Goal: Navigation & Orientation: Locate item on page

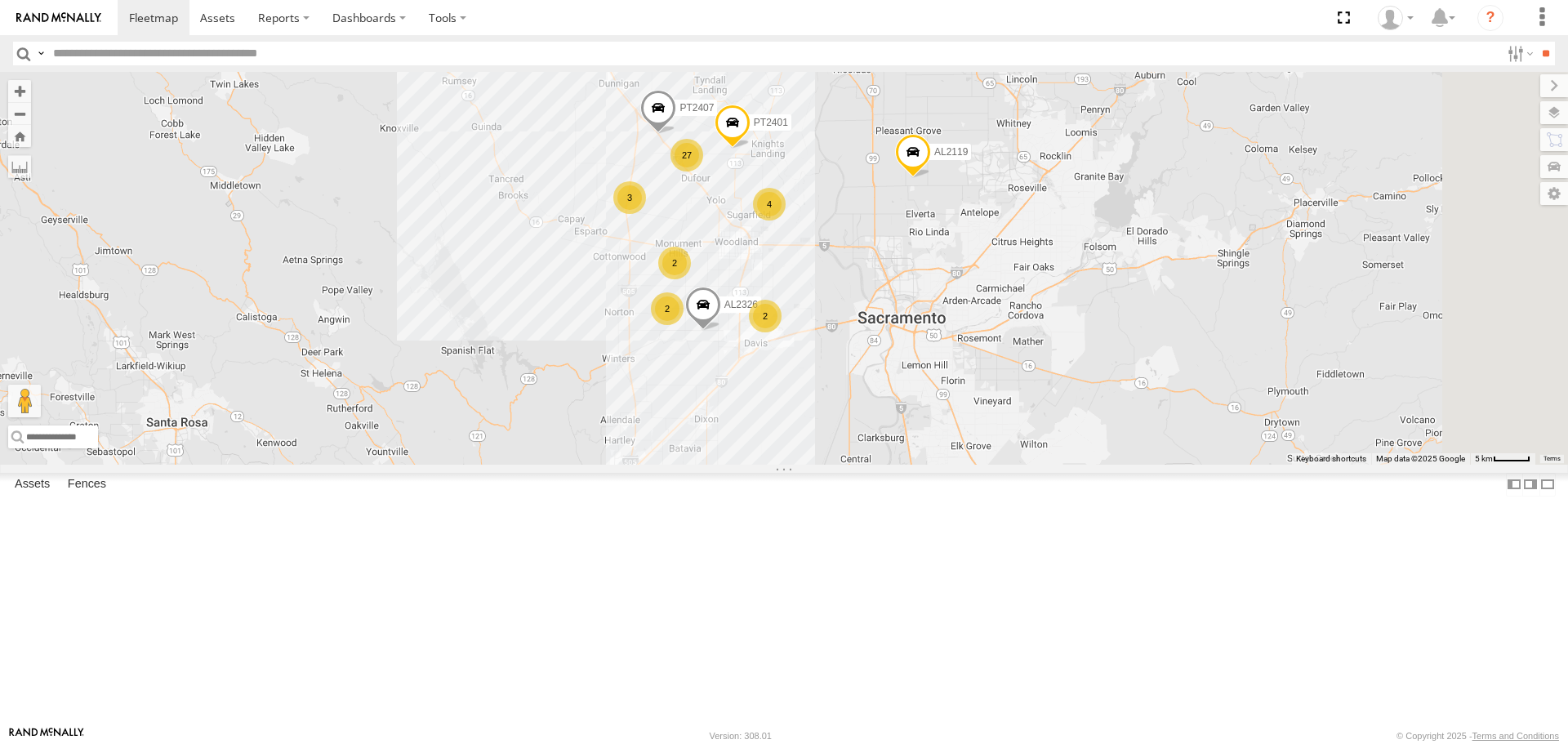
drag, startPoint x: 1134, startPoint y: 557, endPoint x: 1029, endPoint y: 260, distance: 315.0
click at [1029, 260] on div "PT2413 PT2407 AL2119 PT2401 12 2 AL2326 4 27 2 4 2 3 2 PT2400 2" at bounding box center [784, 267] width 1568 height 392
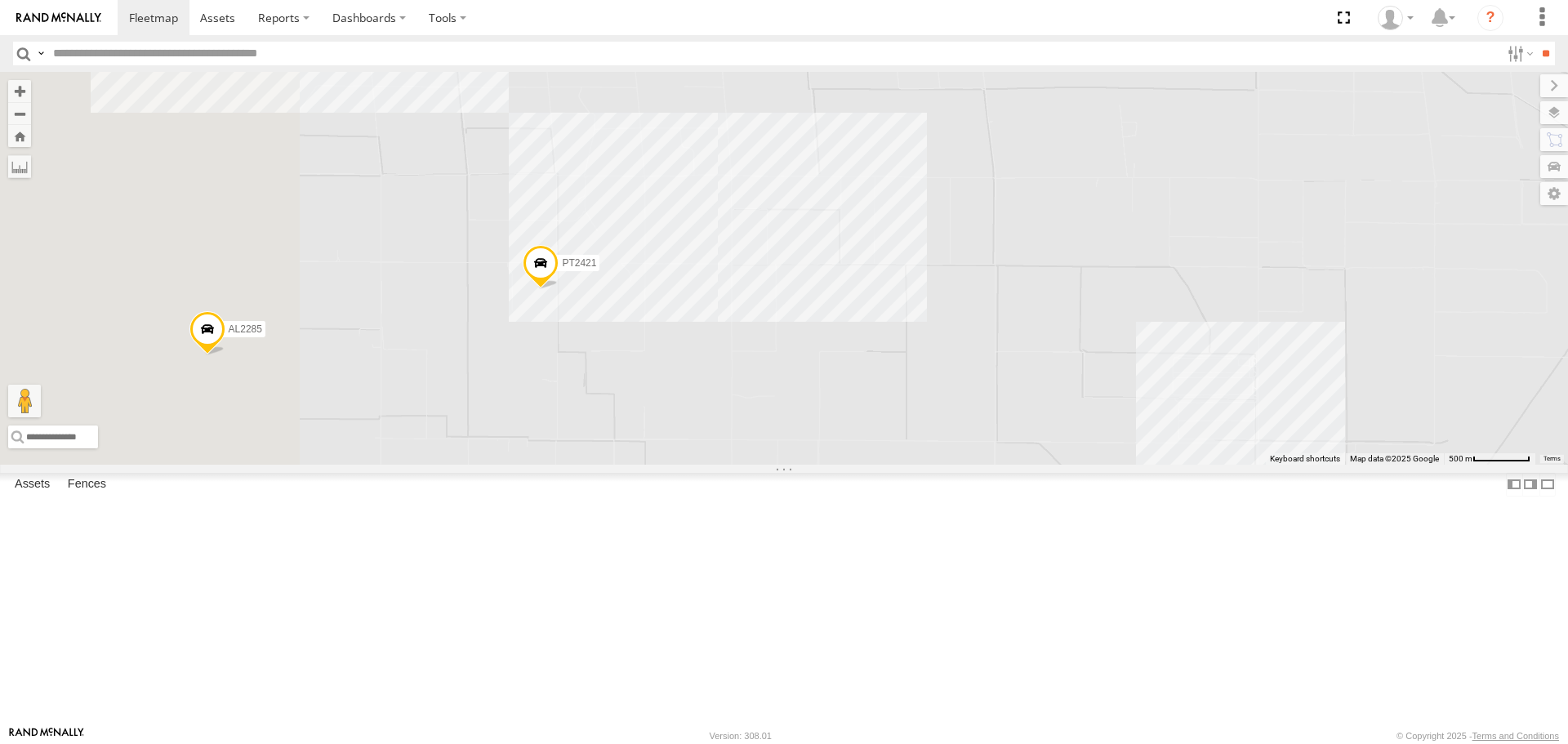
drag, startPoint x: 864, startPoint y: 501, endPoint x: 1112, endPoint y: 371, distance: 280.0
click at [1137, 338] on div "PT2413 PT2407 AL2119 PT2401 PT2400 AL2123 AL2355 AL2338 AL2285 AL2346 AL2326 AL…" at bounding box center [784, 267] width 1568 height 392
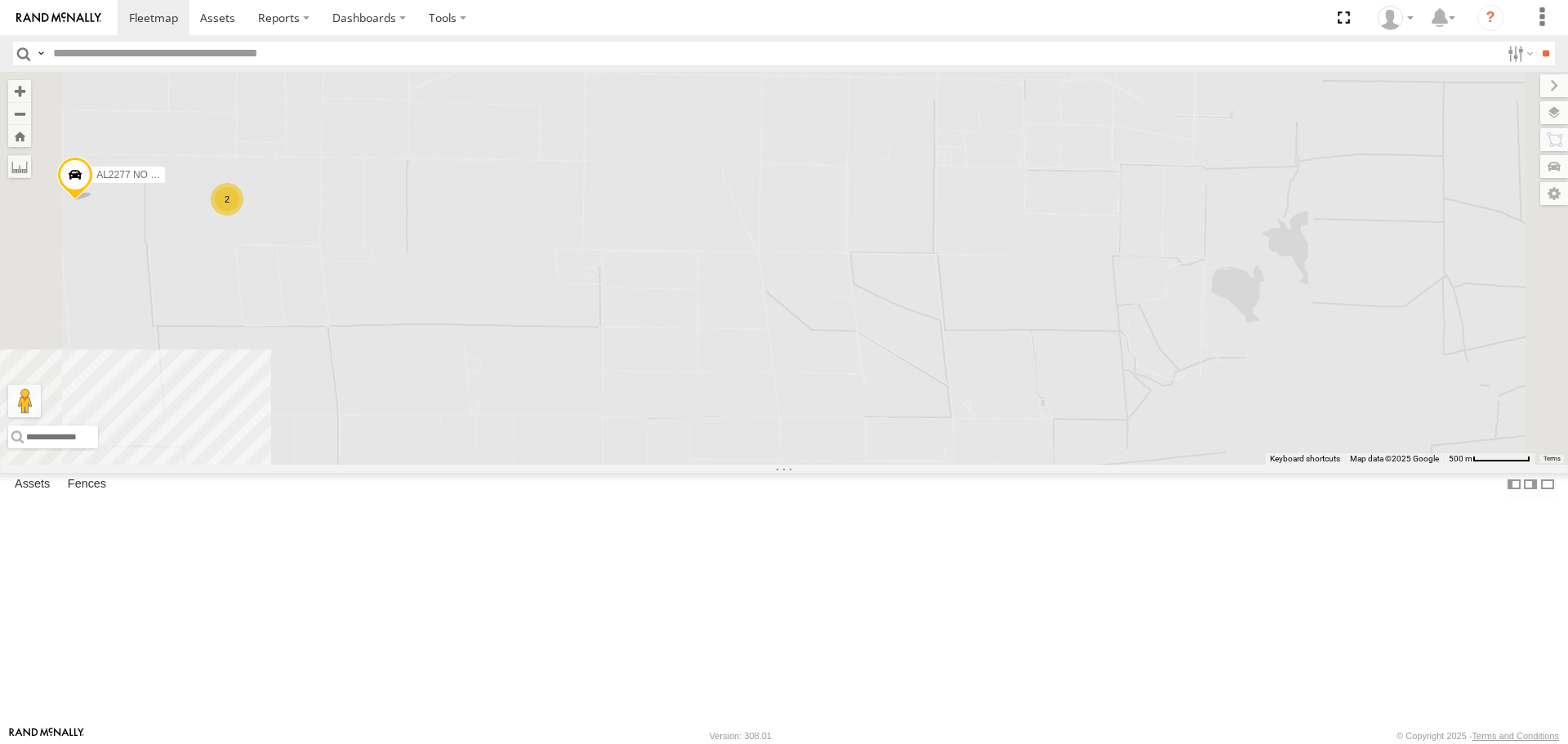
drag, startPoint x: 906, startPoint y: 397, endPoint x: 926, endPoint y: 166, distance: 231.9
click at [927, 161] on div "PT2413 PT2407 AL2119 PT2401 PT2400 AL2123 AL2355 AL2338 AL2285 AL2346 AL2326 AL…" at bounding box center [784, 267] width 1568 height 392
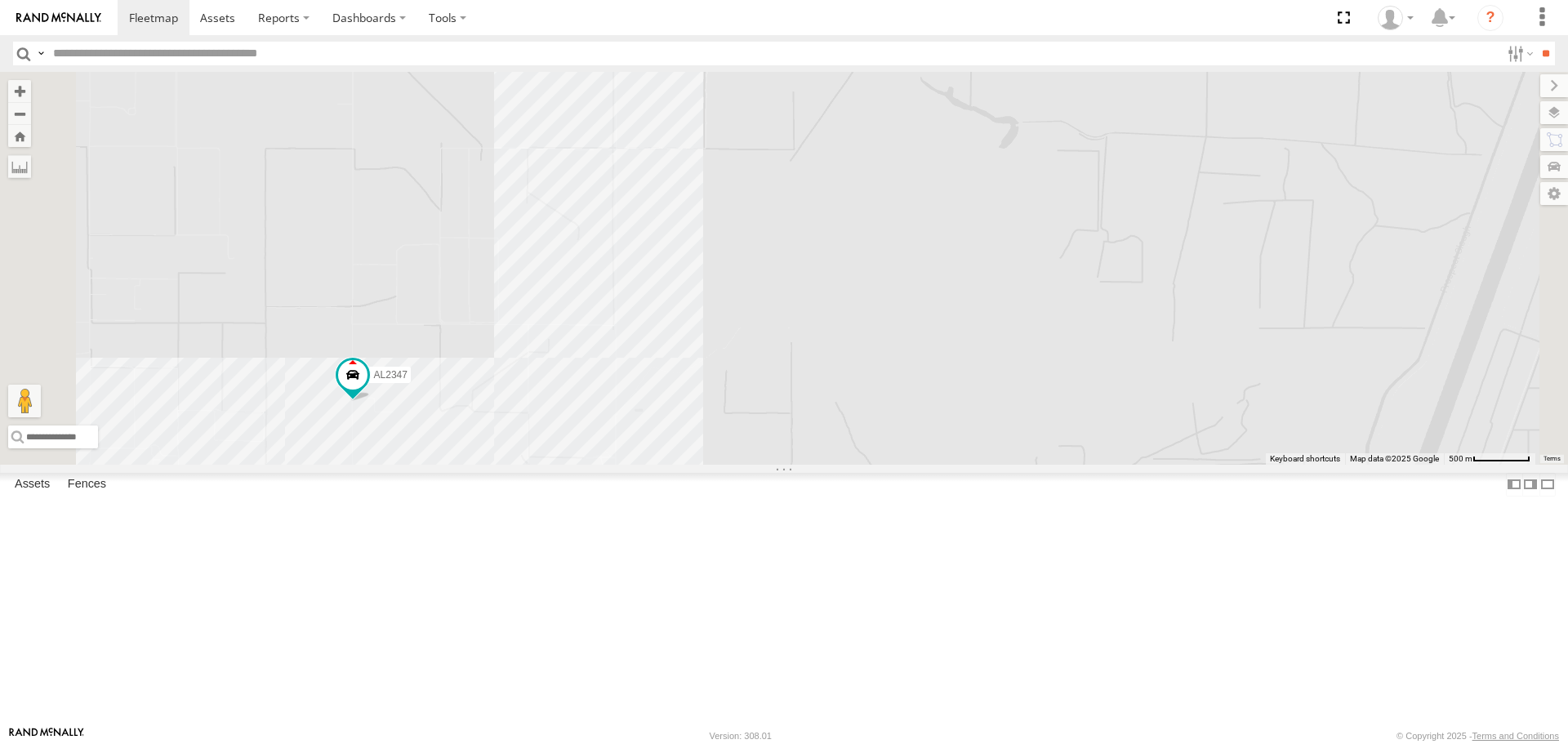
drag, startPoint x: 1000, startPoint y: 490, endPoint x: 977, endPoint y: 207, distance: 283.9
click at [978, 207] on div "PT2413 PT2407 AL2119 PT2401 PT2400 AL2123 AL2355 AL2338 AL2285 AL2346 AL2326 AL…" at bounding box center [784, 267] width 1568 height 392
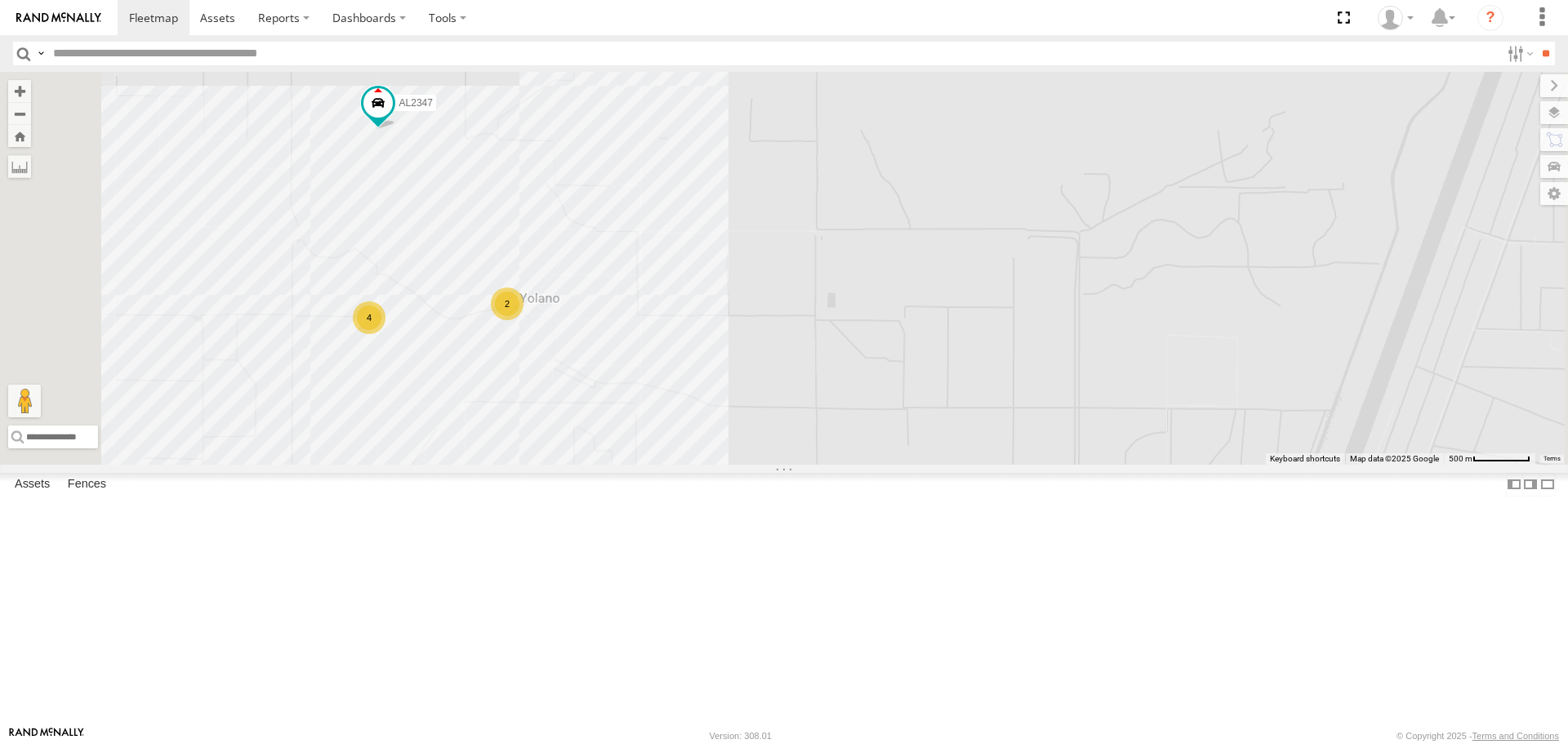
drag, startPoint x: 966, startPoint y: 486, endPoint x: 990, endPoint y: 265, distance: 222.3
click at [990, 265] on div "PT2413 PT2407 AL2119 PT2401 PT2400 AL2123 AL2355 AL2338 AL2285 AL2346 AL2326 AL…" at bounding box center [784, 267] width 1568 height 392
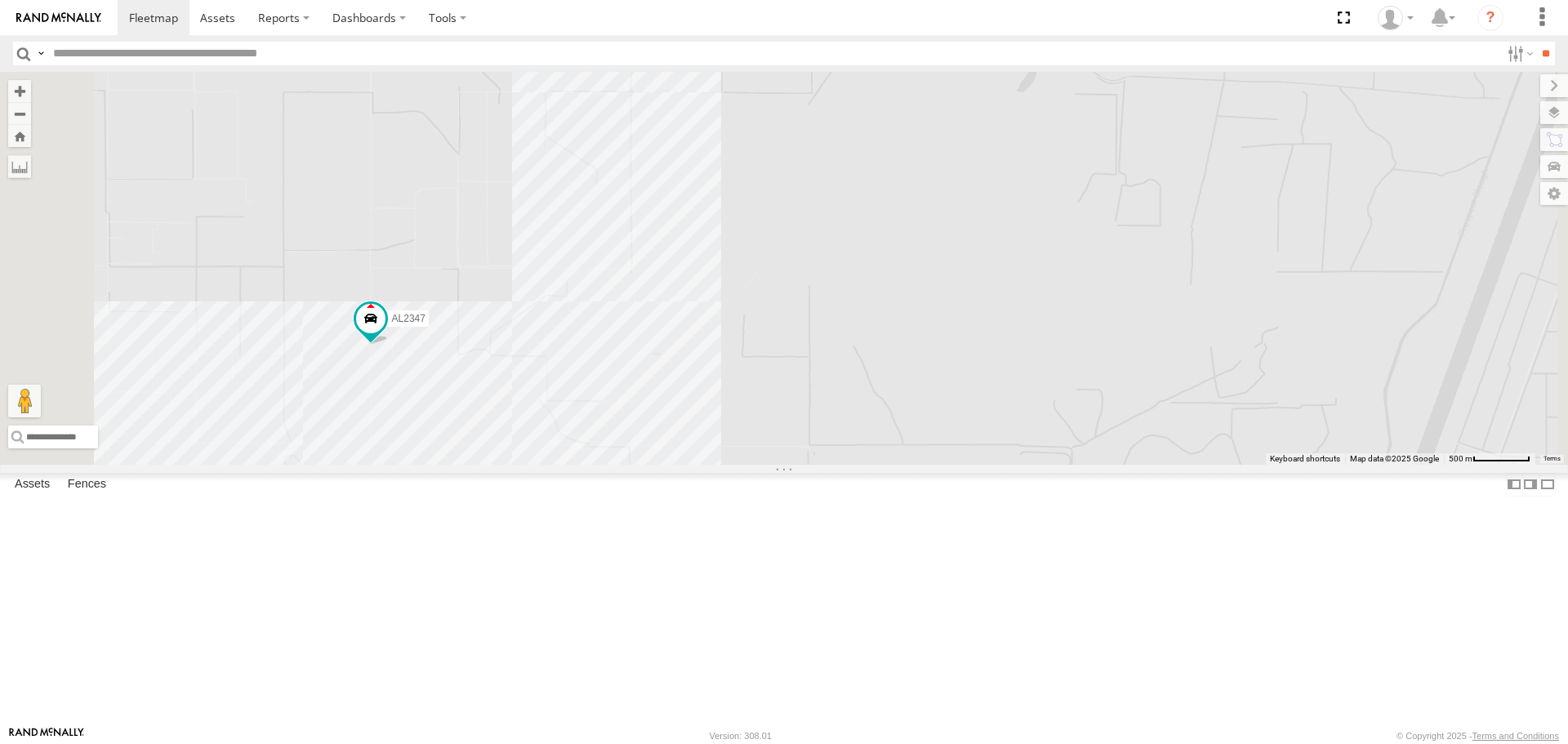
drag, startPoint x: 925, startPoint y: 255, endPoint x: 918, endPoint y: 483, distance: 228.1
click at [918, 464] on div "PT2413 PT2407 AL2119 PT2401 PT2400 AL2123 AL2355 AL2338 AL2285 AL2346 AL2326 AL…" at bounding box center [784, 267] width 1568 height 392
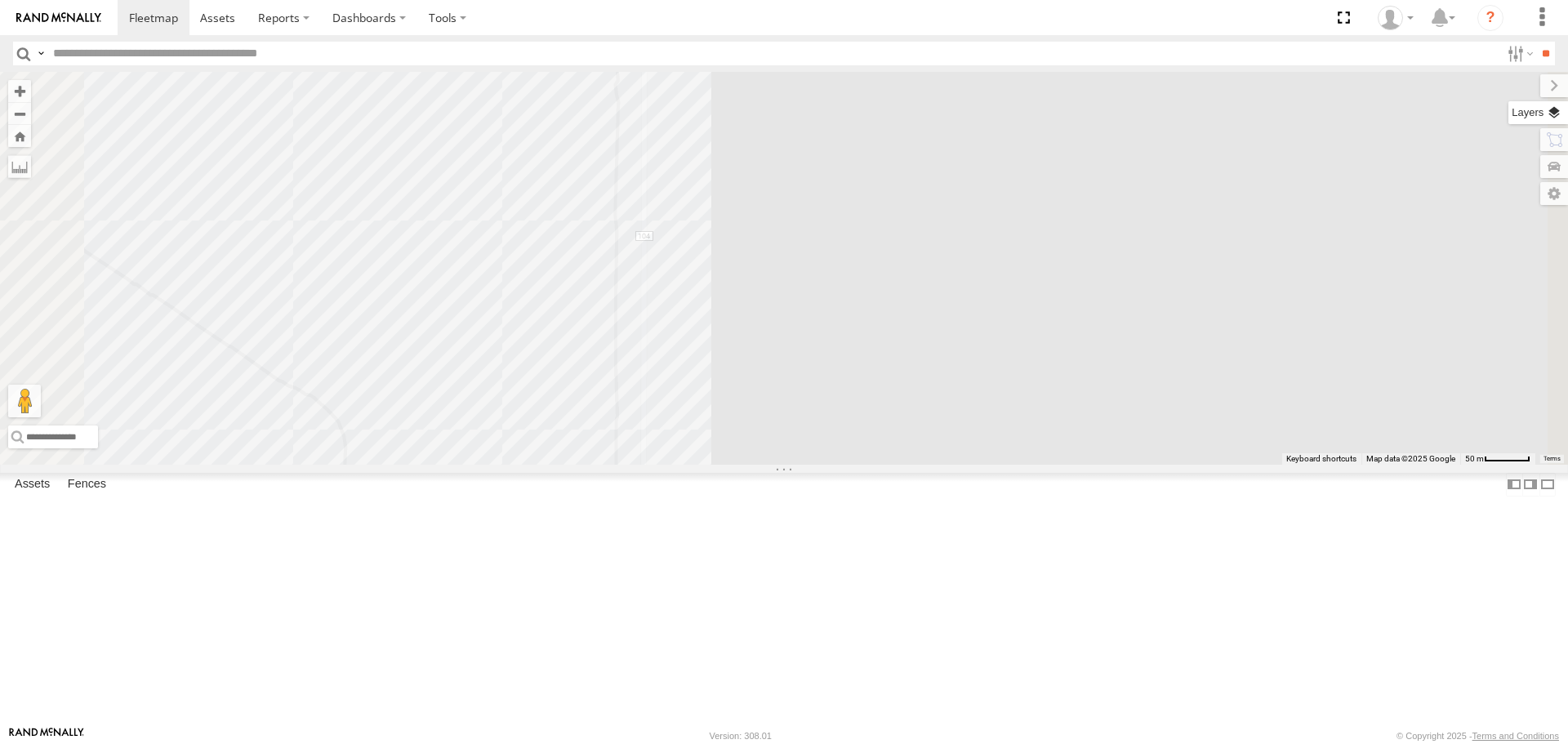
click at [1557, 119] on label at bounding box center [1538, 112] width 60 height 22
click at [0, 0] on span "Basemaps" at bounding box center [0, 0] width 0 height 0
click at [0, 0] on span "Roadmap" at bounding box center [0, 0] width 0 height 0
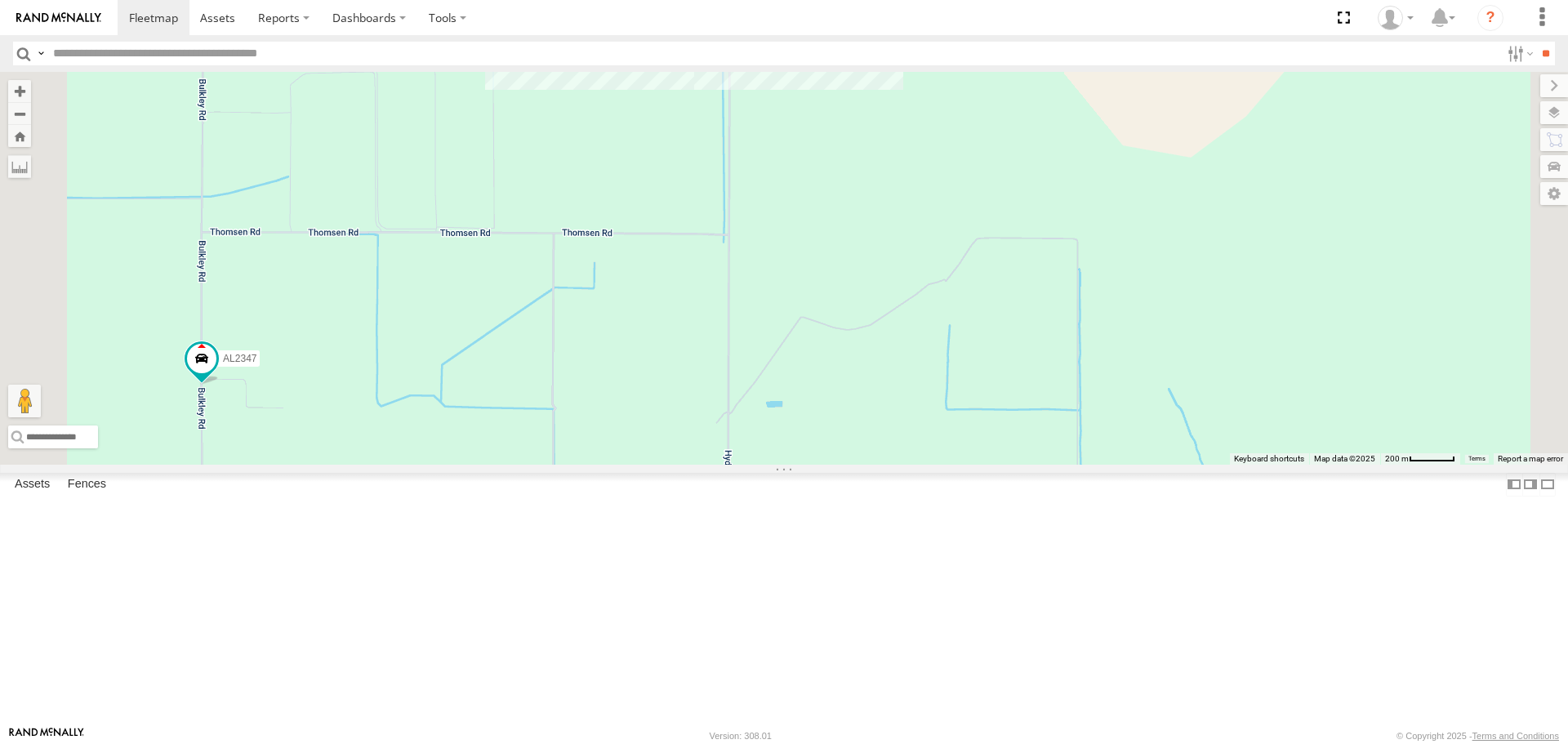
drag, startPoint x: 1052, startPoint y: 548, endPoint x: 1025, endPoint y: 225, distance: 324.1
click at [1025, 225] on div "PT2413 PT2407 AL2119 PT2401 PT2400 AL2123 AL2355 AL2338 AL2285 AL2346 AL2326 AL…" at bounding box center [784, 267] width 1568 height 392
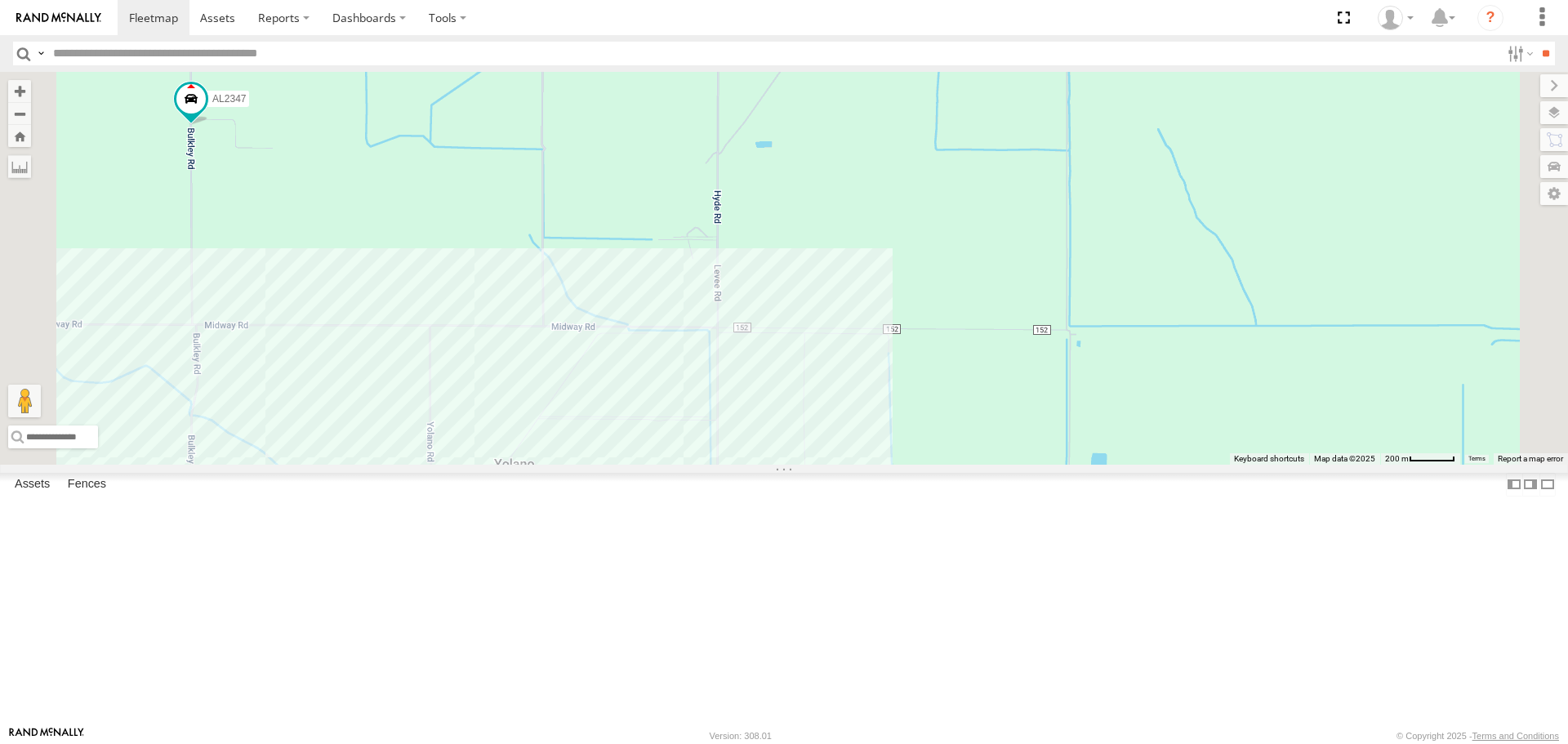
drag, startPoint x: 1018, startPoint y: 465, endPoint x: 1009, endPoint y: 199, distance: 266.2
click at [1009, 200] on div "PT2413 PT2407 AL2119 PT2401 PT2400 AL2123 AL2355 AL2338 AL2285 AL2346 AL2326 AL…" at bounding box center [784, 267] width 1568 height 392
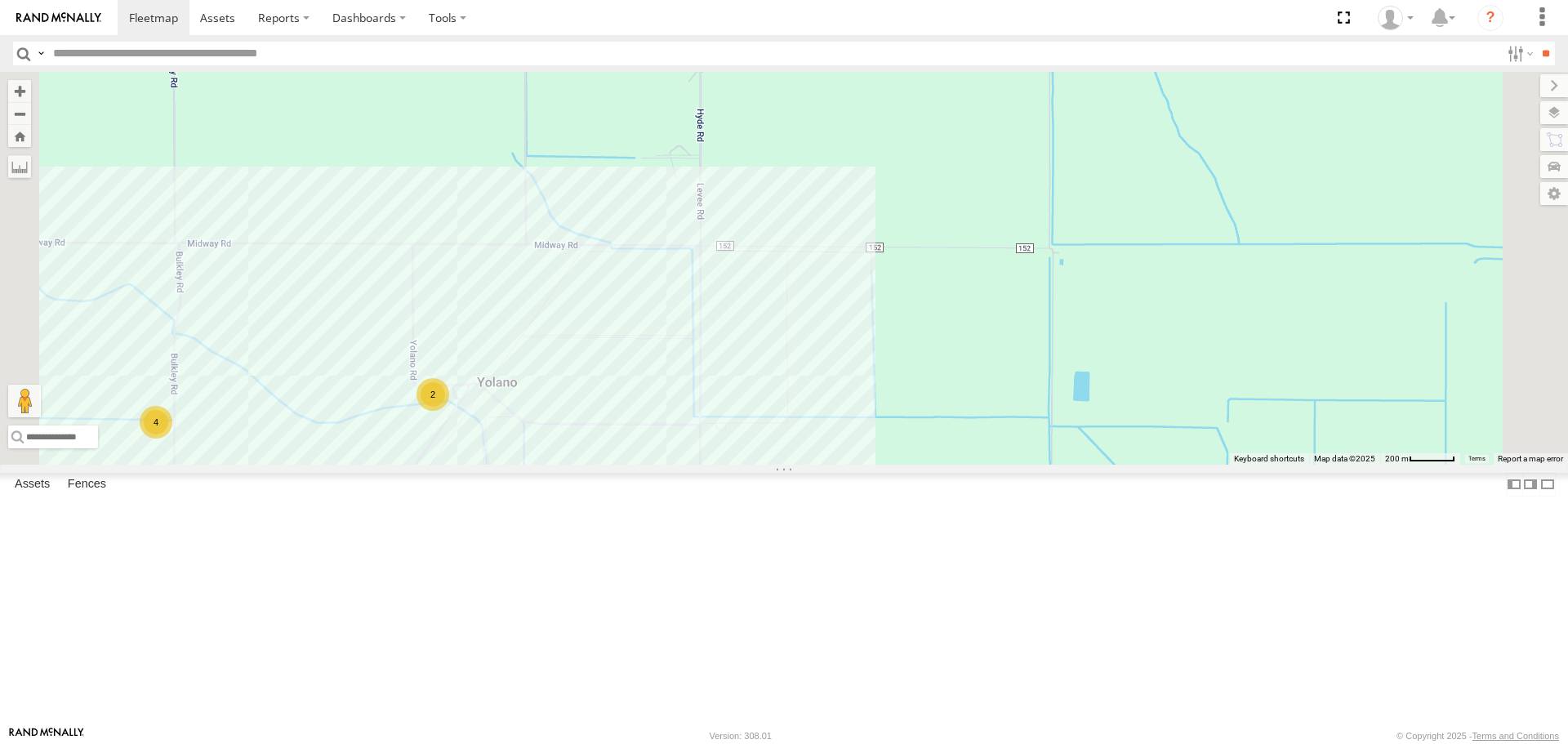
drag, startPoint x: 1029, startPoint y: 464, endPoint x: 1003, endPoint y: 643, distance: 180.9
click at [1005, 464] on div "PT2413 PT2407 AL2119 PT2401 PT2400 AL2123 AL2355 AL2338 AL2285 AL2346 AL2326 AL…" at bounding box center [784, 267] width 1568 height 392
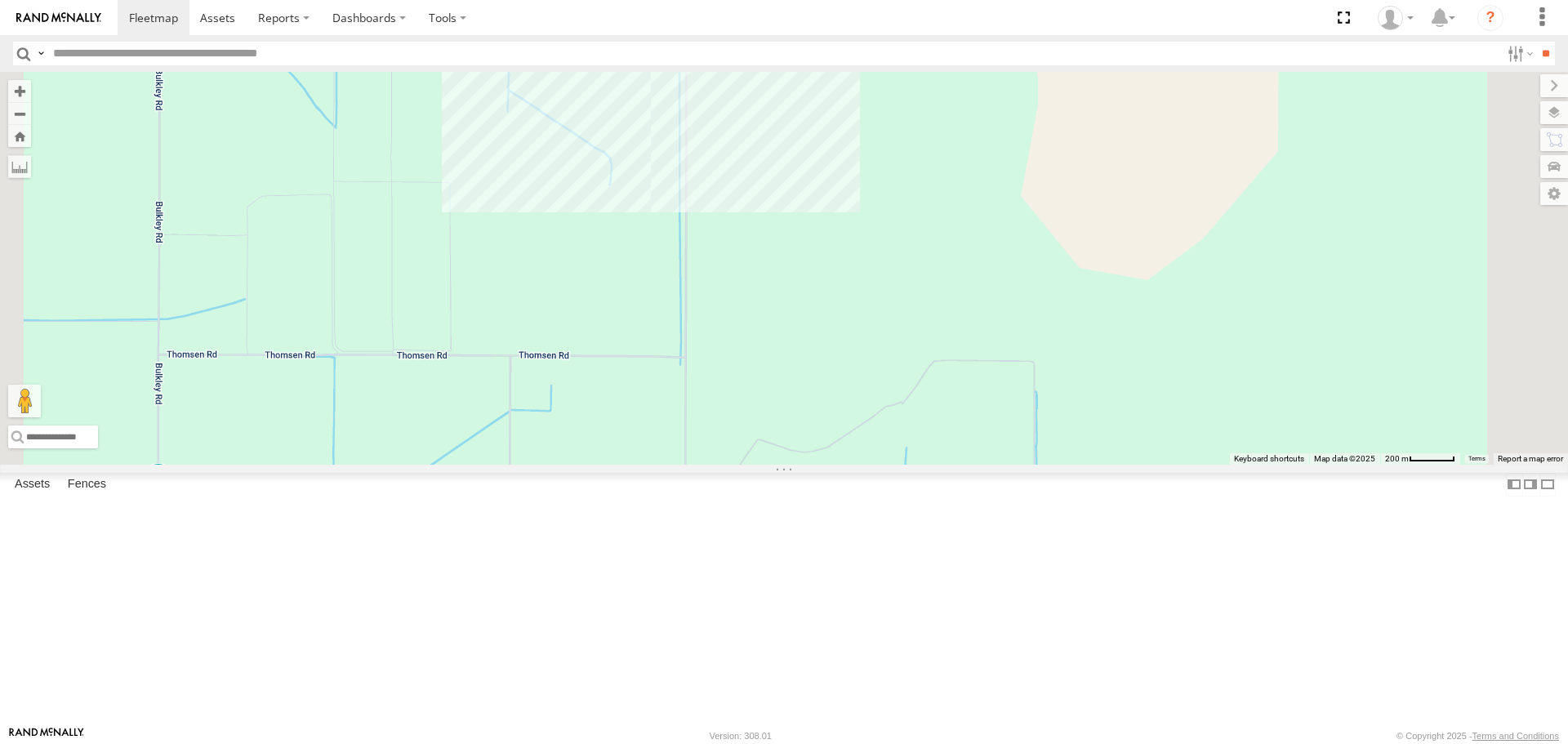
drag, startPoint x: 960, startPoint y: 415, endPoint x: 941, endPoint y: 600, distance: 186.0
click at [941, 464] on div "PT2413 PT2407 AL2119 PT2401 PT2400 AL2123 AL2355 AL2338 AL2285 AL2346 AL2326 AL…" at bounding box center [784, 267] width 1568 height 392
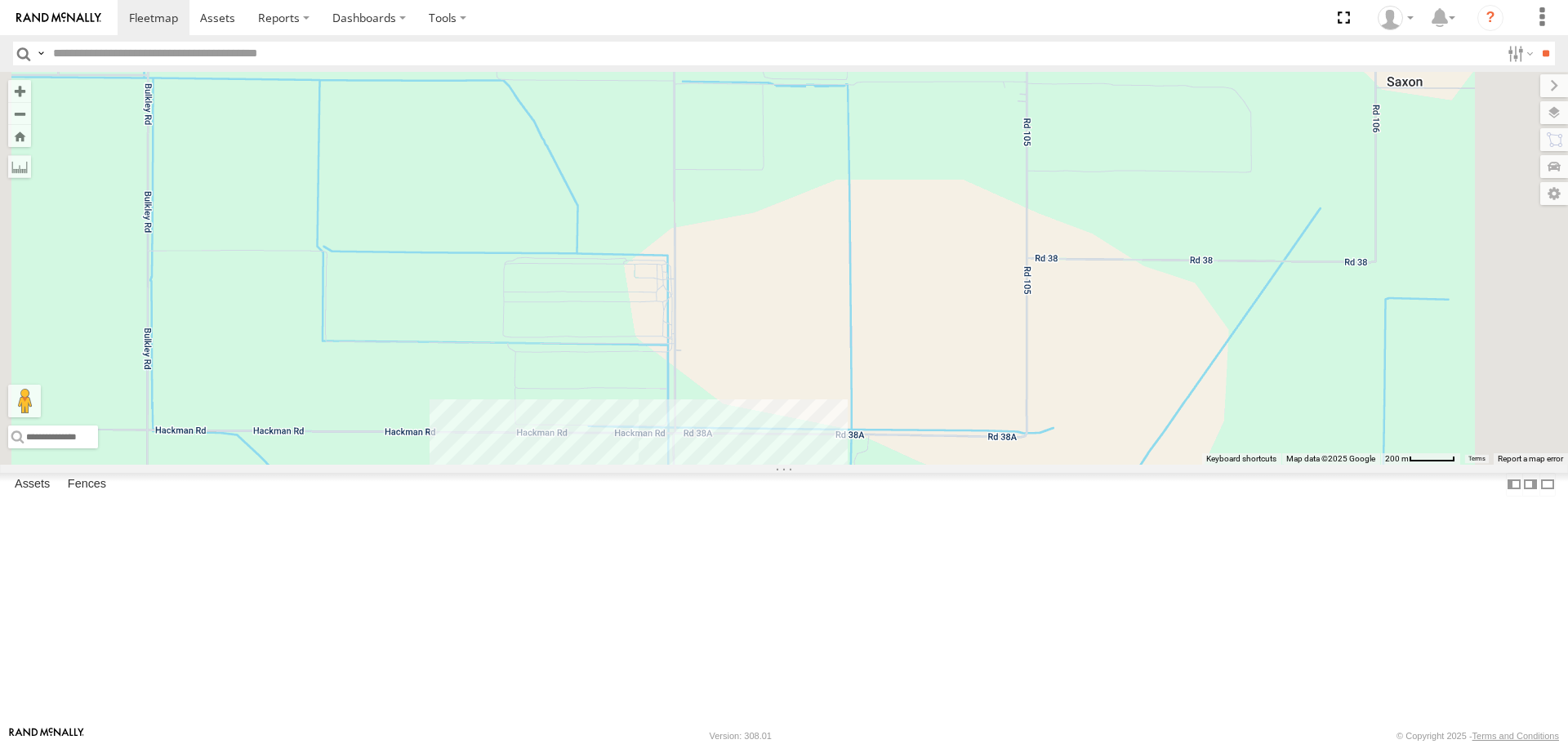
drag, startPoint x: 963, startPoint y: 451, endPoint x: 972, endPoint y: 546, distance: 95.4
click at [972, 464] on div "PT2413 PT2407 AL2119 PT2401 PT2400 AL2123 AL2355 AL2338 AL2285 AL2346 AL2326 AL…" at bounding box center [784, 267] width 1568 height 392
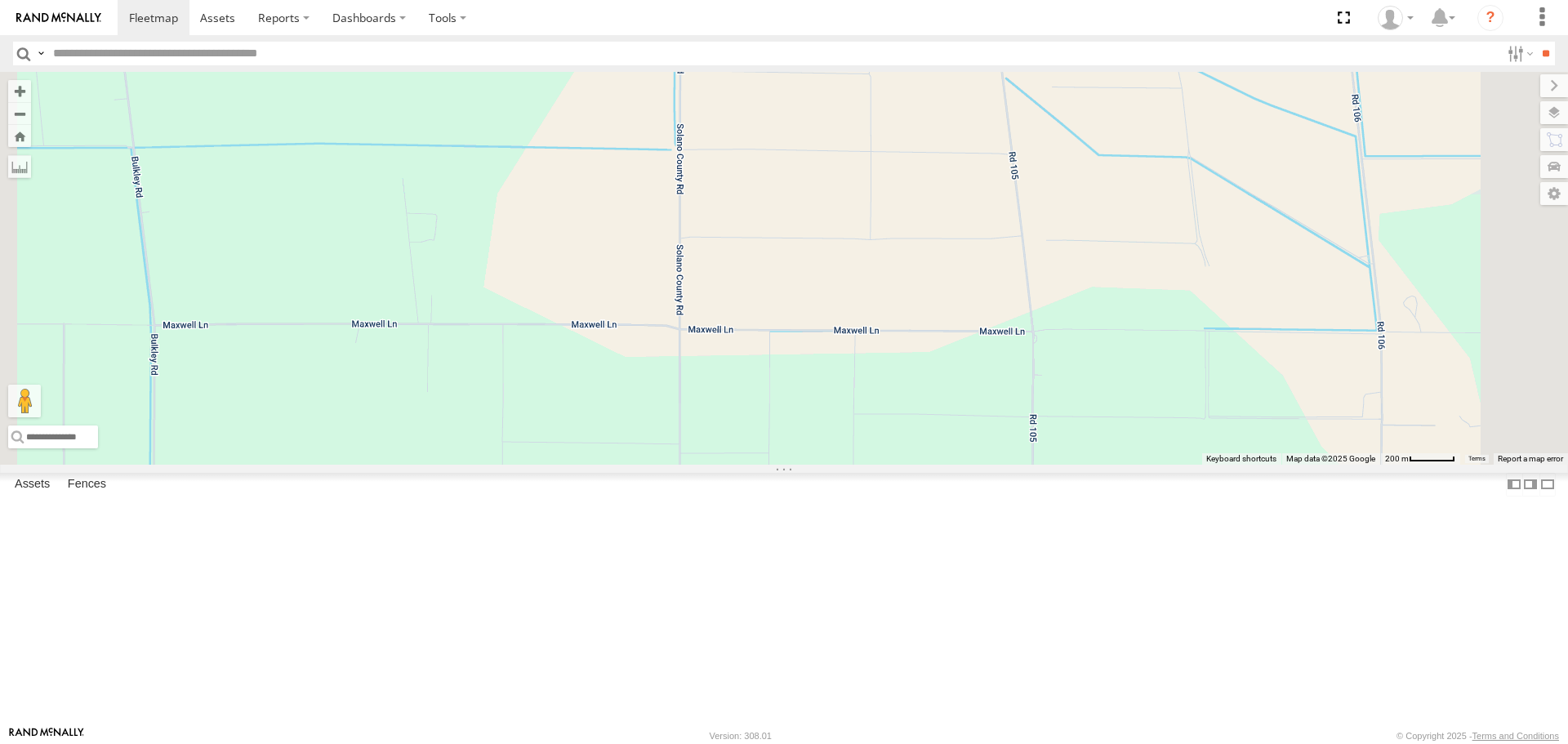
drag, startPoint x: 985, startPoint y: 378, endPoint x: 980, endPoint y: 253, distance: 125.1
click at [983, 295] on div "PT2413 PT2407 AL2119 PT2401 PT2400 AL2123 AL2355 AL2338 AL2285 AL2346 AL2326 AL…" at bounding box center [784, 267] width 1568 height 392
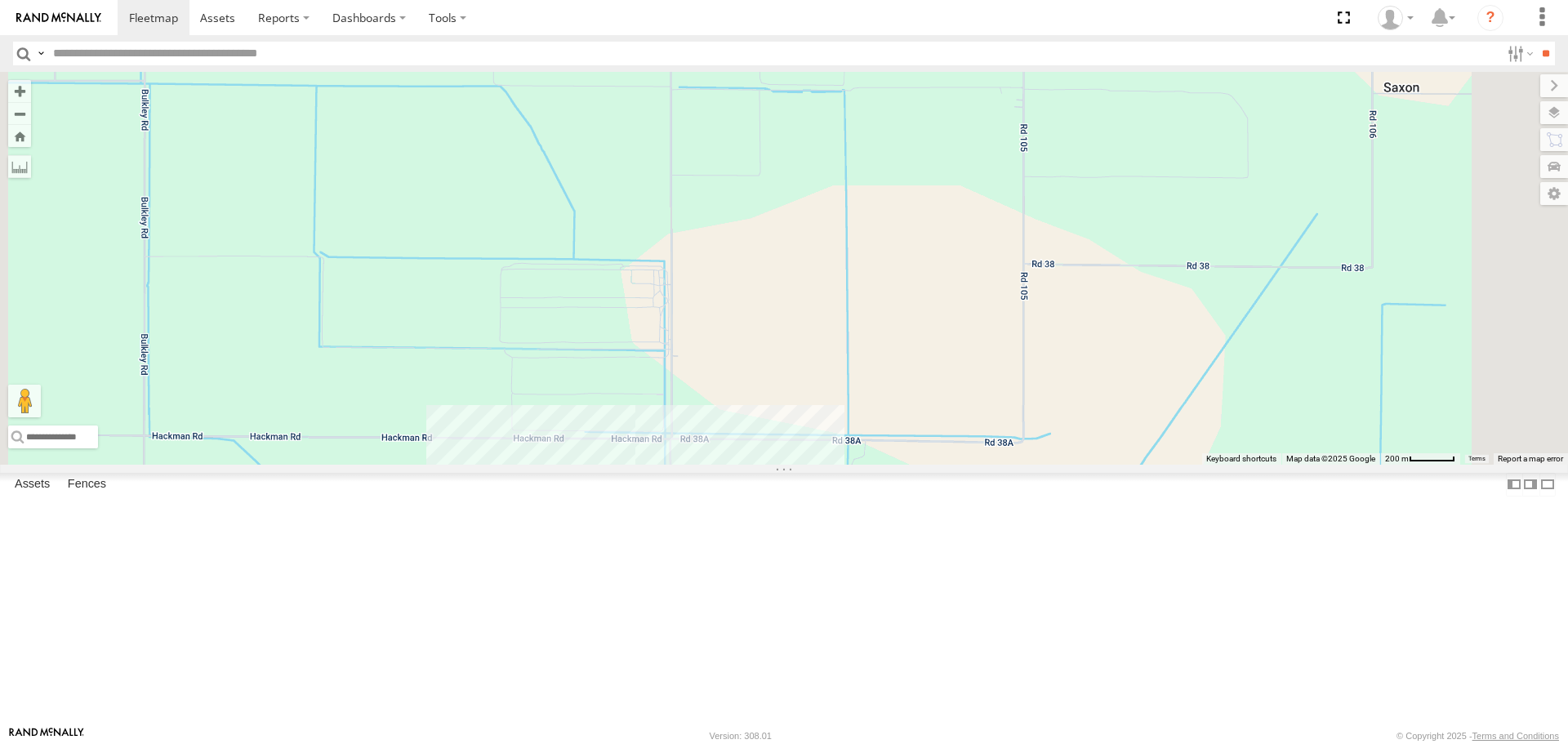
drag, startPoint x: 960, startPoint y: 427, endPoint x: 949, endPoint y: 230, distance: 197.3
click at [946, 241] on div "PT2413 PT2407 AL2119 PT2401 PT2400 AL2123 AL2355 AL2338 AL2285 AL2346 AL2326 AL…" at bounding box center [784, 267] width 1568 height 392
